Goal: Transaction & Acquisition: Purchase product/service

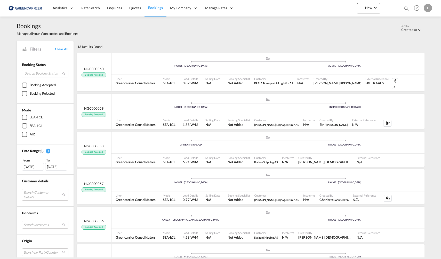
click at [37, 9] on img at bounding box center [25, 8] width 35 height 12
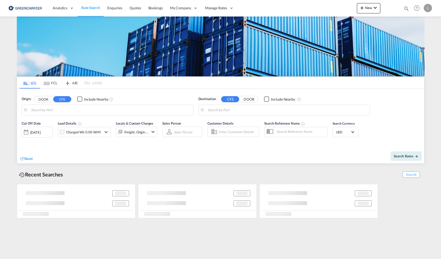
click at [73, 108] on input "Search by Port" at bounding box center [111, 110] width 160 height 8
type input "[GEOGRAPHIC_DATA], NOOSL"
type input "[US_STATE], [GEOGRAPHIC_DATA], USNYC"
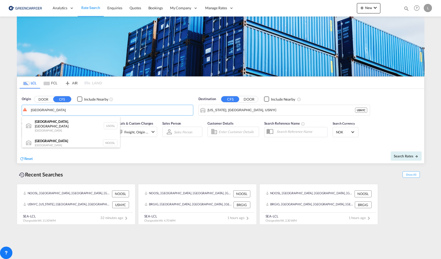
drag, startPoint x: 62, startPoint y: 139, endPoint x: 154, endPoint y: 119, distance: 94.4
click at [65, 139] on div "[GEOGRAPHIC_DATA] [GEOGRAPHIC_DATA] NOOSL" at bounding box center [71, 142] width 98 height 15
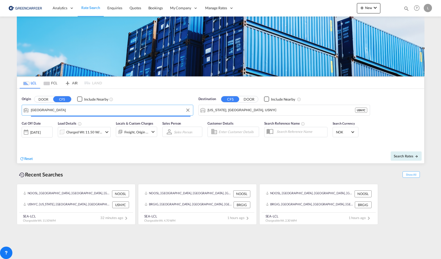
type input "[GEOGRAPHIC_DATA], NOOSL"
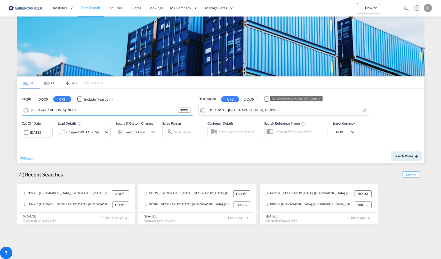
click at [248, 111] on input "[US_STATE], [GEOGRAPHIC_DATA], USNYC" at bounding box center [288, 110] width 160 height 8
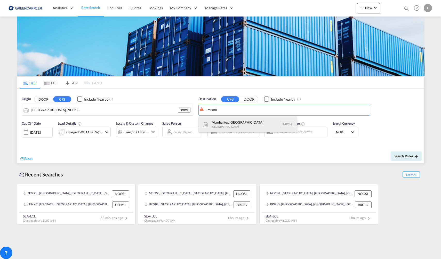
click at [252, 125] on div "Mumb ai (ex [GEOGRAPHIC_DATA]) [GEOGRAPHIC_DATA] INBOM" at bounding box center [248, 124] width 98 height 15
type input "[GEOGRAPHIC_DATA] (ex [GEOGRAPHIC_DATA]), INBOM"
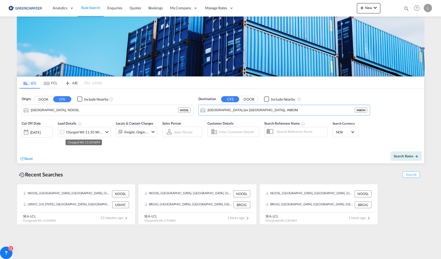
click at [88, 133] on div "Charged Wt: 11.50 W/M" at bounding box center [84, 132] width 36 height 7
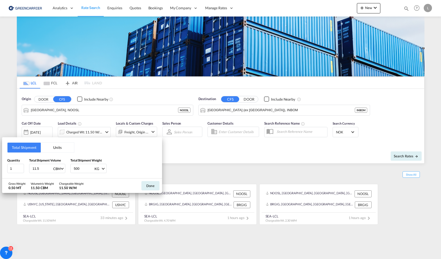
click at [57, 150] on button "Units" at bounding box center [57, 148] width 33 height 10
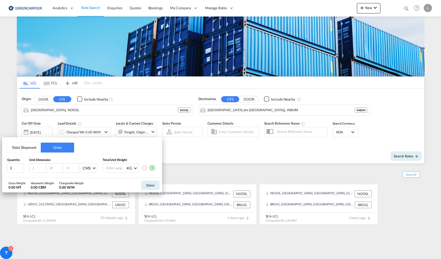
click at [36, 166] on input "number" at bounding box center [39, 168] width 14 height 5
type input "250"
type input "90"
type input "177"
drag, startPoint x: 115, startPoint y: 168, endPoint x: 123, endPoint y: 165, distance: 8.7
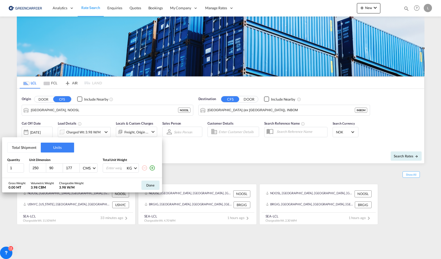
click at [118, 166] on input "number" at bounding box center [116, 168] width 21 height 9
type input "500"
click at [146, 181] on div "Done" at bounding box center [150, 185] width 23 height 14
click at [153, 185] on button "Done" at bounding box center [151, 185] width 18 height 9
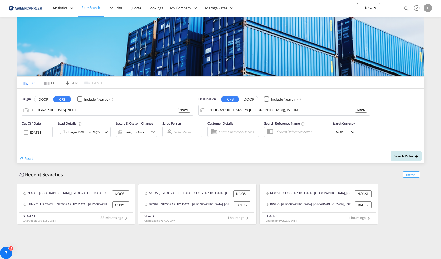
click at [413, 159] on button "Search Rates" at bounding box center [406, 156] width 31 height 9
type input "NOOSL to INBOM / [DATE]"
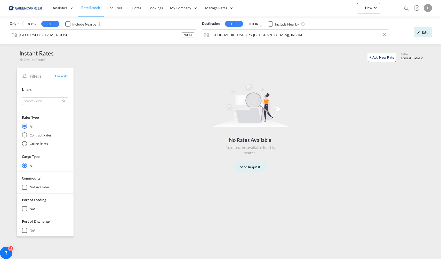
click at [279, 34] on input "[GEOGRAPHIC_DATA] (ex [GEOGRAPHIC_DATA]), INBOM" at bounding box center [299, 35] width 175 height 8
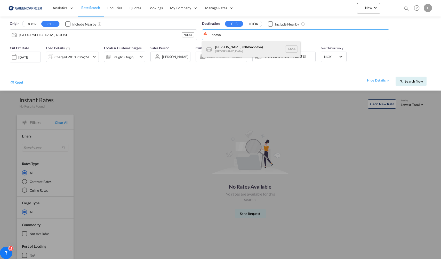
click at [254, 48] on div "[PERSON_NAME] ( [GEOGRAPHIC_DATA]) [GEOGRAPHIC_DATA] [GEOGRAPHIC_DATA]" at bounding box center [252, 48] width 98 height 15
type input "[PERSON_NAME] ([PERSON_NAME]), [GEOGRAPHIC_DATA]"
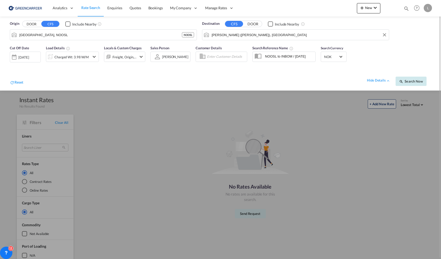
click at [408, 81] on span "Search Now" at bounding box center [412, 81] width 24 height 4
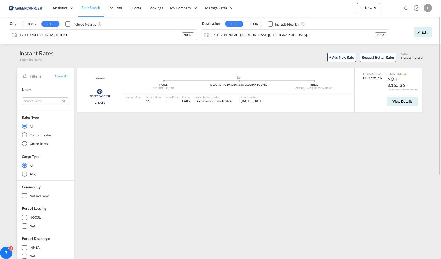
click at [429, 164] on div "Origin DOOR CFS Include Nearby [GEOGRAPHIC_DATA], NOOSL NOOSL Destination CFS D…" at bounding box center [220, 200] width 441 height 366
